Goal: Information Seeking & Learning: Learn about a topic

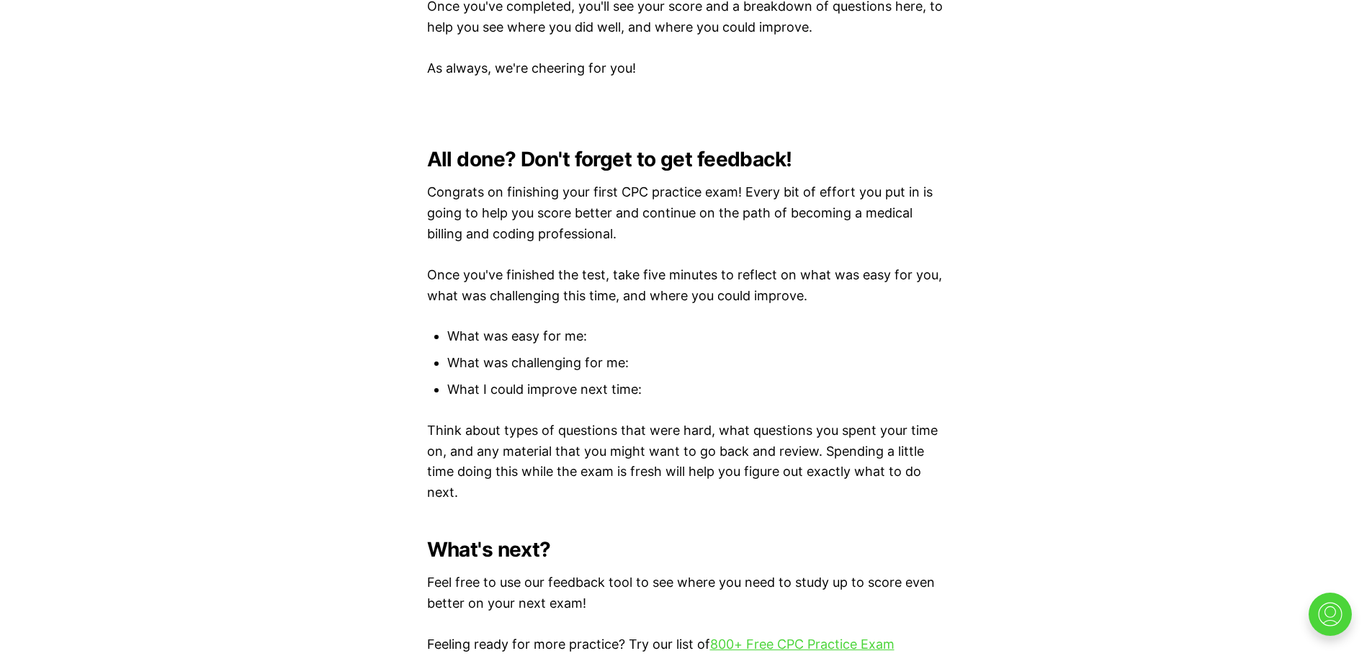
scroll to position [3827, 0]
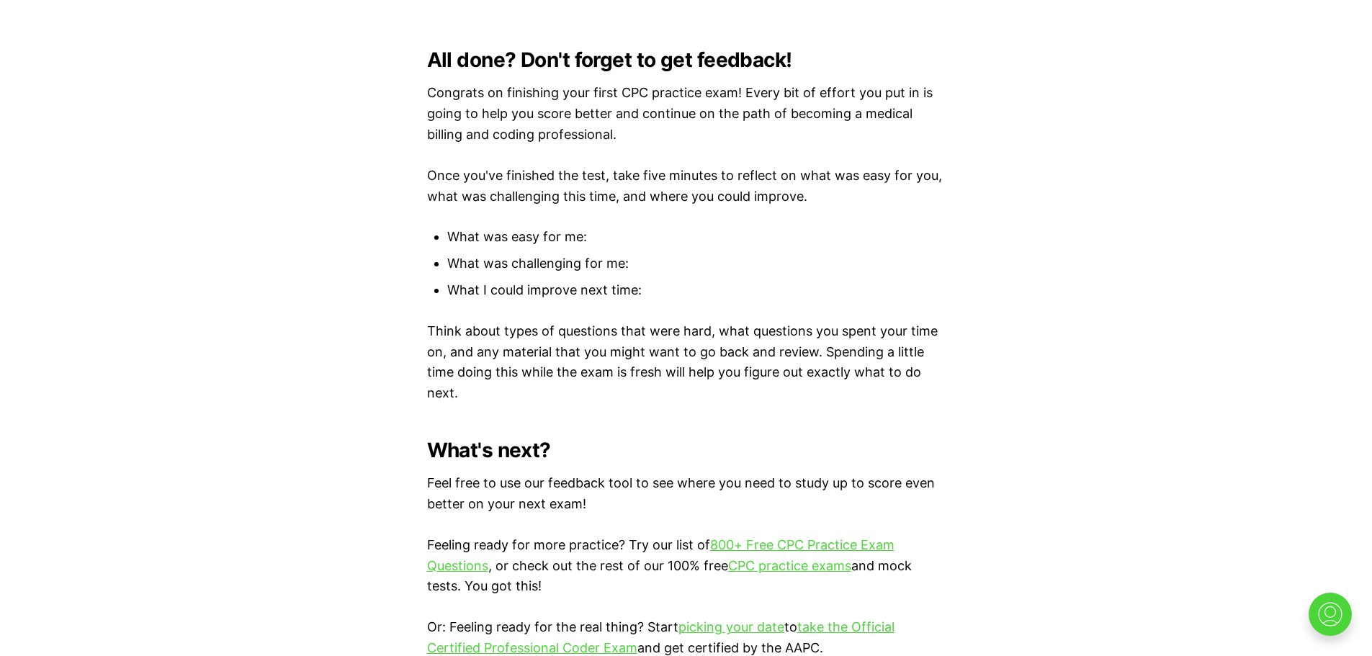
click at [778, 563] on link "CPC practice exams" at bounding box center [789, 565] width 123 height 15
click at [786, 565] on link "CPC practice exams" at bounding box center [789, 565] width 123 height 15
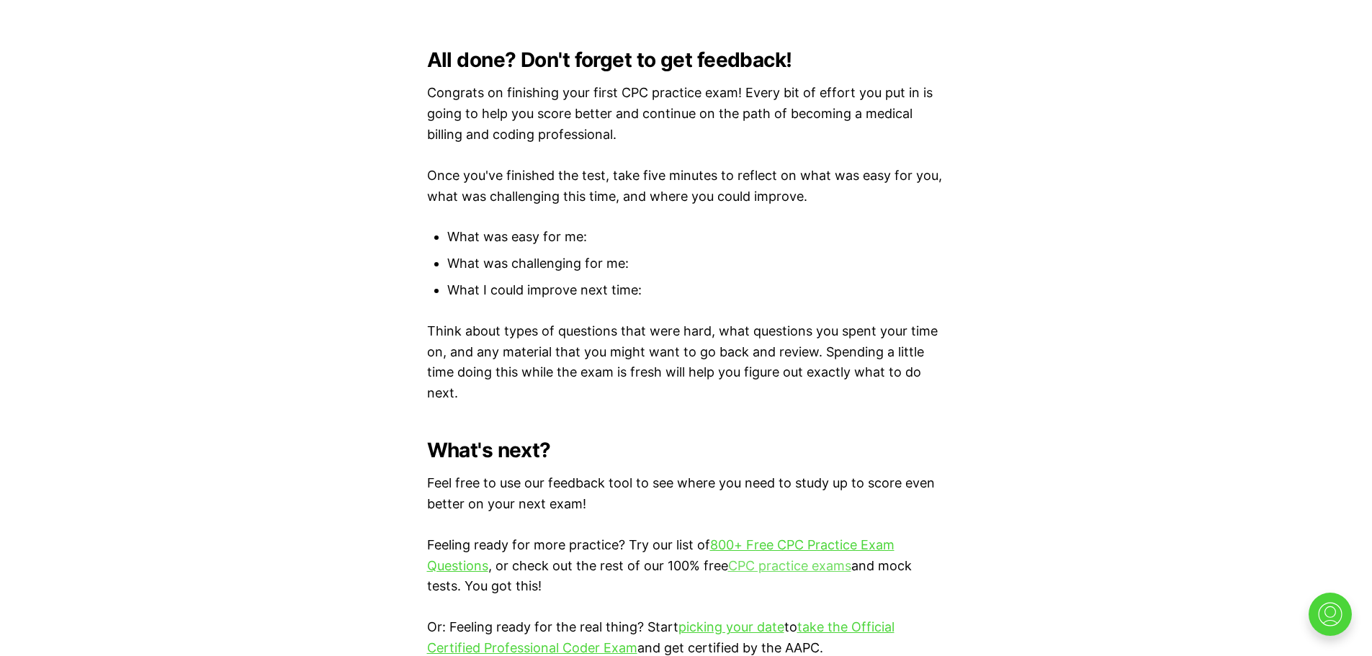
click at [786, 565] on link "CPC practice exams" at bounding box center [789, 565] width 123 height 15
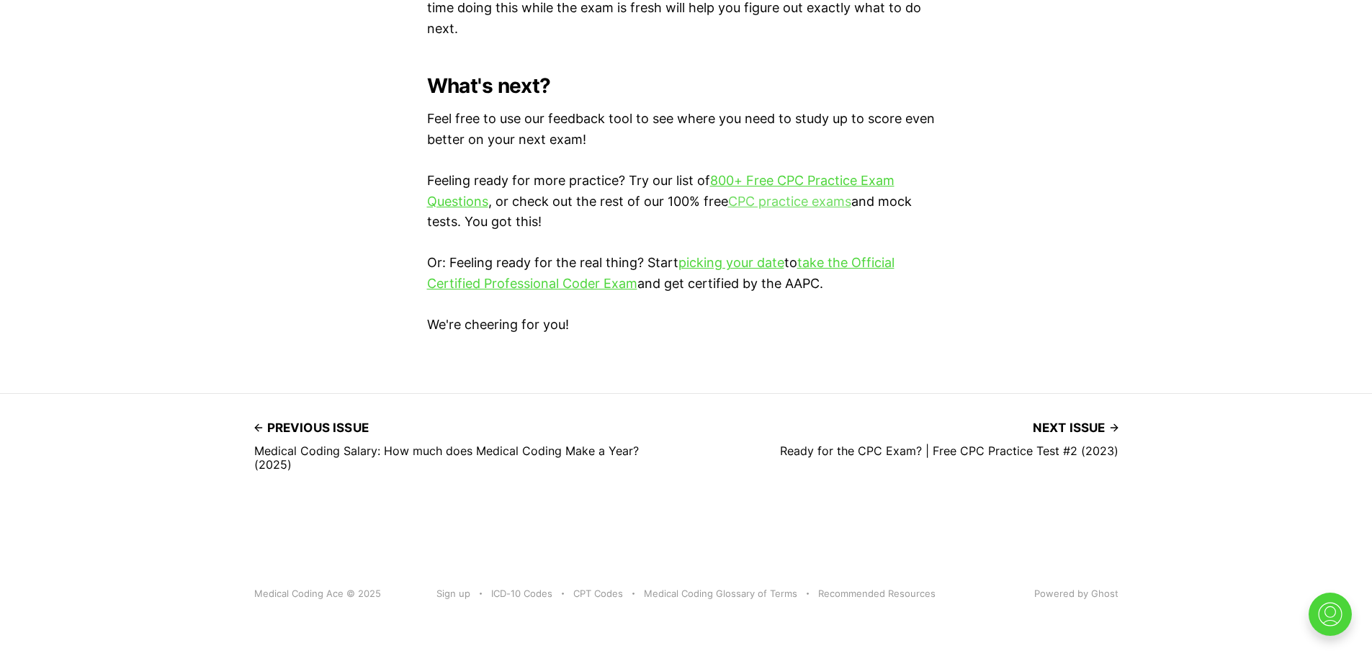
click at [772, 198] on link "CPC practice exams" at bounding box center [789, 201] width 123 height 15
click at [766, 197] on link "CPC practice exams" at bounding box center [789, 201] width 123 height 15
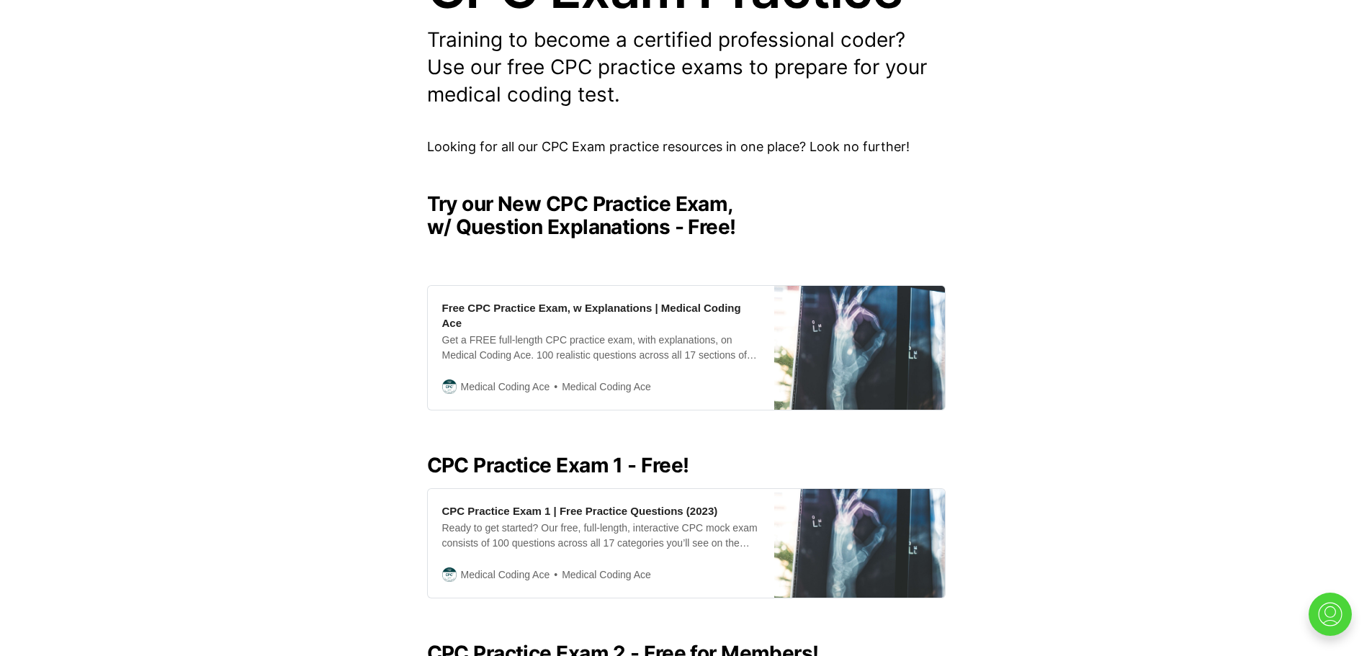
scroll to position [442, 0]
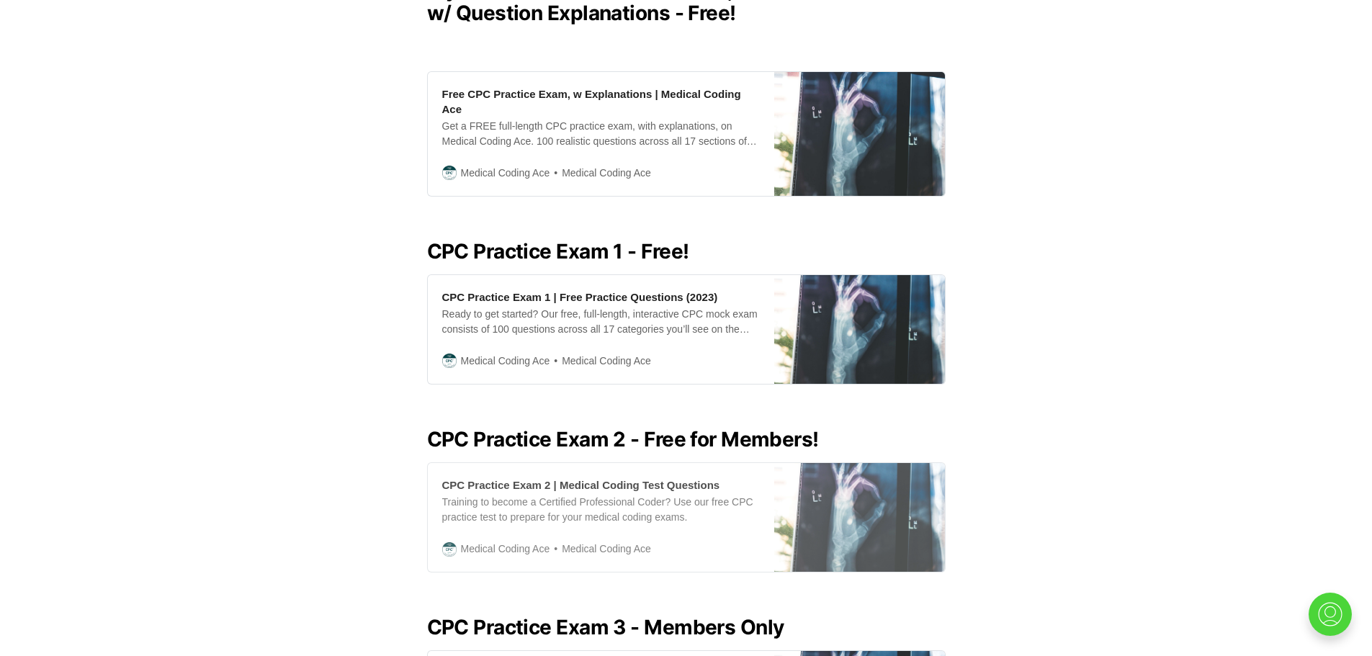
click at [542, 541] on span "Medical Coding Ace" at bounding box center [505, 549] width 89 height 16
click at [518, 478] on div "CPC Practice Exam 2 | Medical Coding Test Questions" at bounding box center [581, 485] width 278 height 15
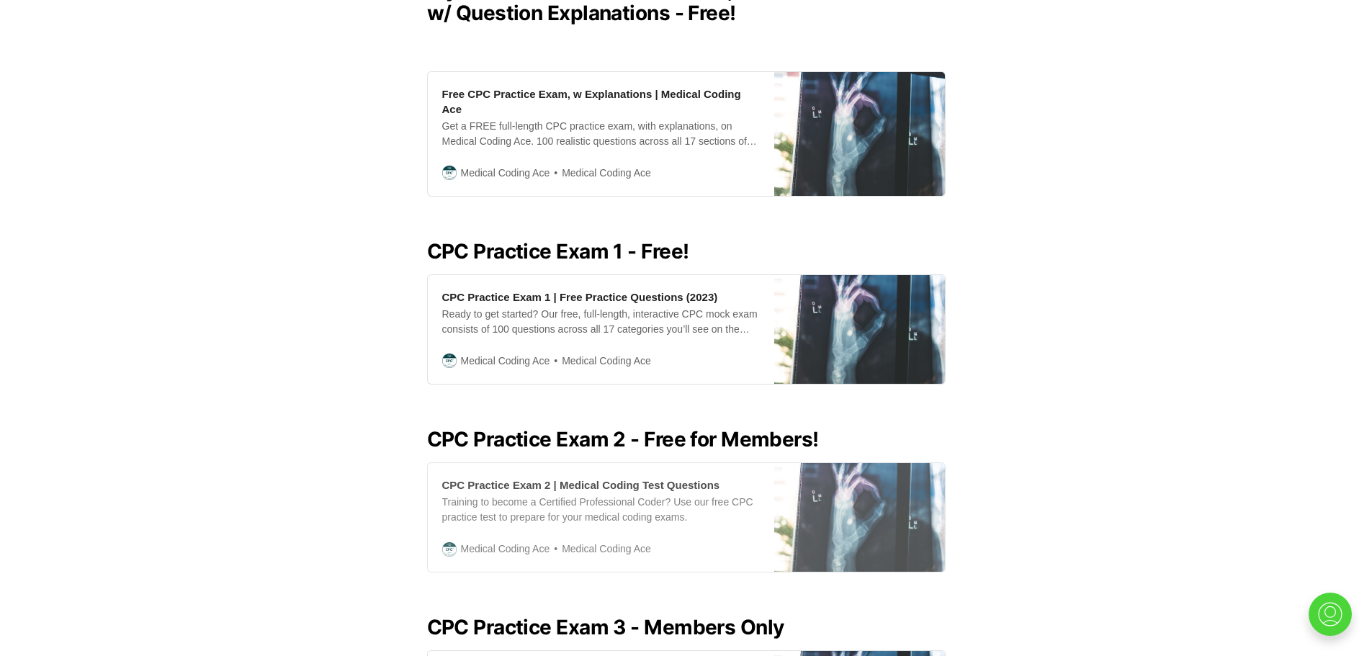
click at [518, 478] on div "CPC Practice Exam 2 | Medical Coding Test Questions" at bounding box center [581, 485] width 278 height 15
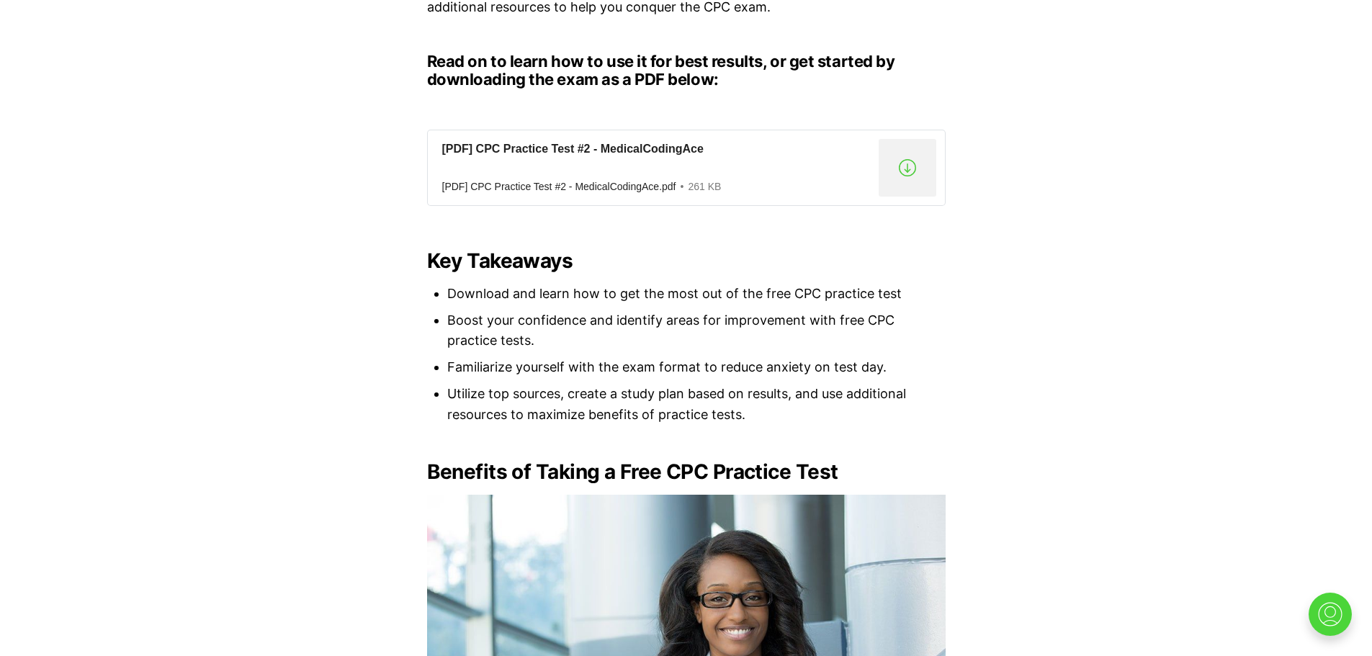
scroll to position [1195, 0]
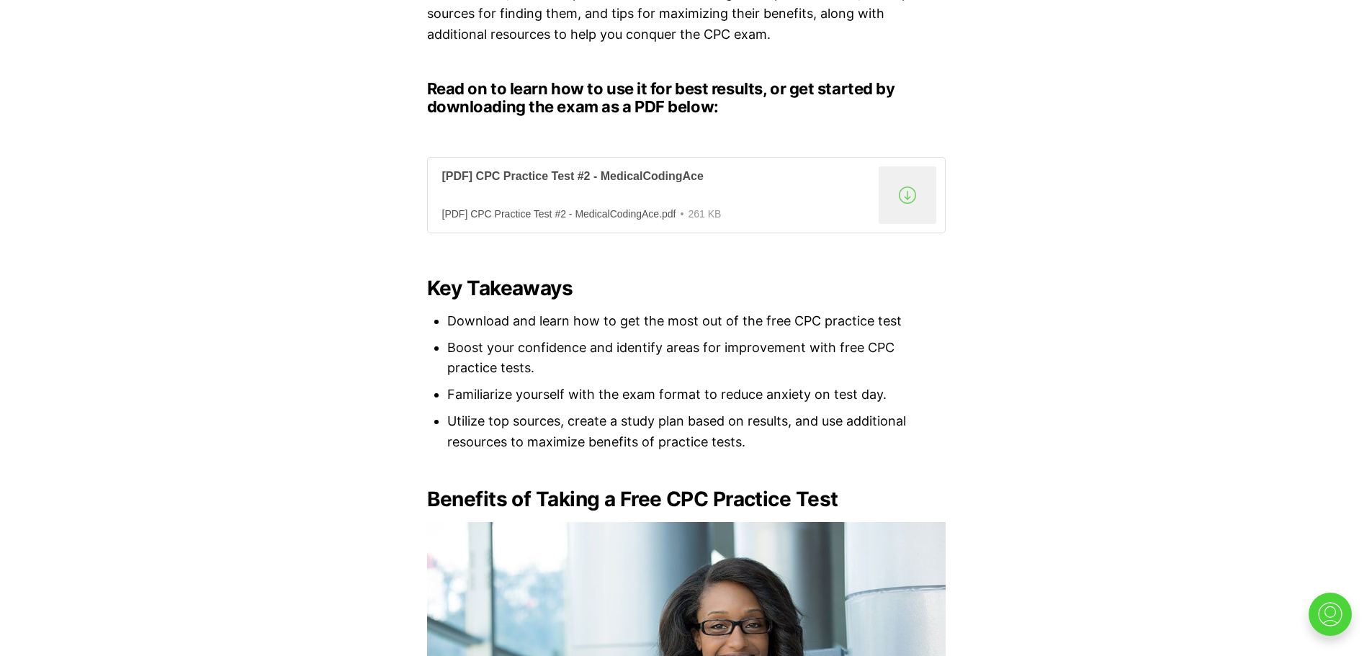
click at [534, 168] on link "[PDF] CPC Practice Test #2 - MedicalCodingAce [PDF] CPC Practice Test #2 - Medi…" at bounding box center [686, 195] width 519 height 76
click at [903, 194] on div ".a{fill:none;stroke:currentColor;stroke-linecap:round;stroke-linejoin:round;str…" at bounding box center [908, 195] width 58 height 58
